Goal: Check status

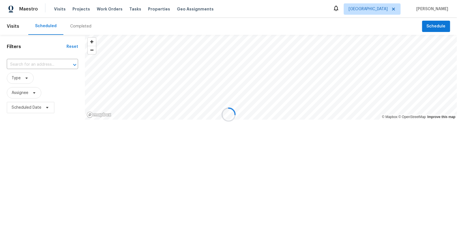
click at [79, 29] on div at bounding box center [228, 114] width 457 height 229
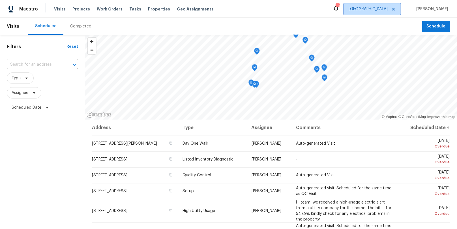
click at [393, 12] on span "[GEOGRAPHIC_DATA]" at bounding box center [372, 8] width 57 height 11
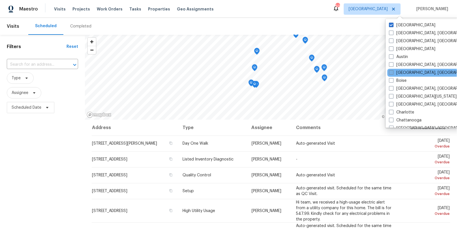
scroll to position [34, 0]
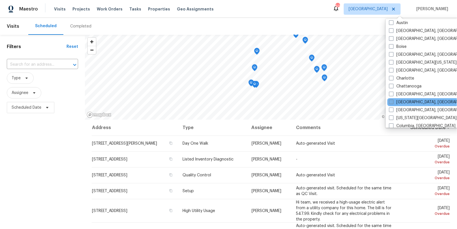
click at [403, 101] on label "[GEOGRAPHIC_DATA], [GEOGRAPHIC_DATA]" at bounding box center [433, 102] width 88 height 6
click at [393, 101] on input "[GEOGRAPHIC_DATA], [GEOGRAPHIC_DATA]" at bounding box center [391, 101] width 4 height 4
checkbox input "true"
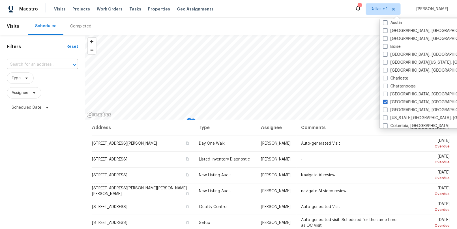
click at [80, 29] on div "Completed" at bounding box center [80, 26] width 35 height 17
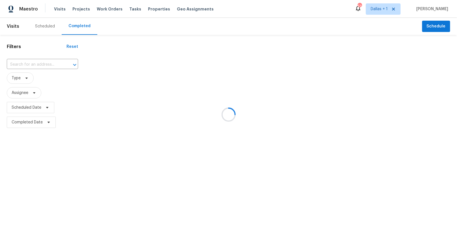
click at [51, 61] on div at bounding box center [228, 114] width 457 height 229
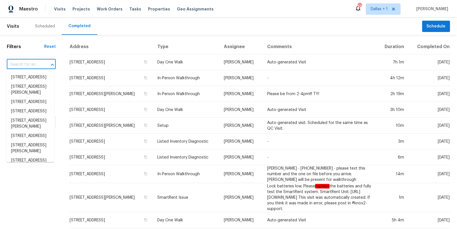
click at [35, 65] on input "text" at bounding box center [23, 64] width 33 height 9
paste input "[STREET_ADDRESS][PERSON_NAME]"
type input "[STREET_ADDRESS][PERSON_NAME]"
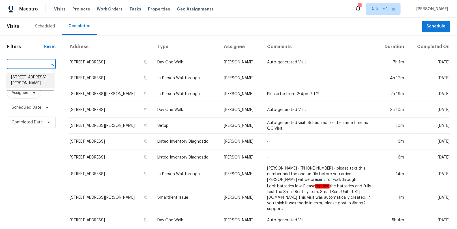
click at [31, 78] on li "[STREET_ADDRESS][PERSON_NAME]" at bounding box center [31, 80] width 48 height 15
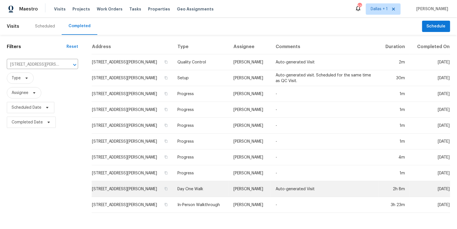
click at [202, 193] on td "Day One Walk" at bounding box center [201, 189] width 56 height 16
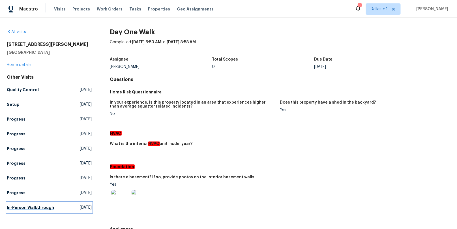
click at [50, 202] on link "In-Person Walkthrough [DATE]" at bounding box center [49, 207] width 85 height 10
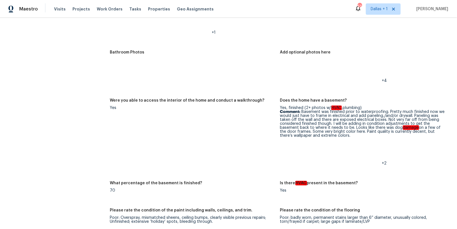
scroll to position [1154, 0]
